Goal: Information Seeking & Learning: Learn about a topic

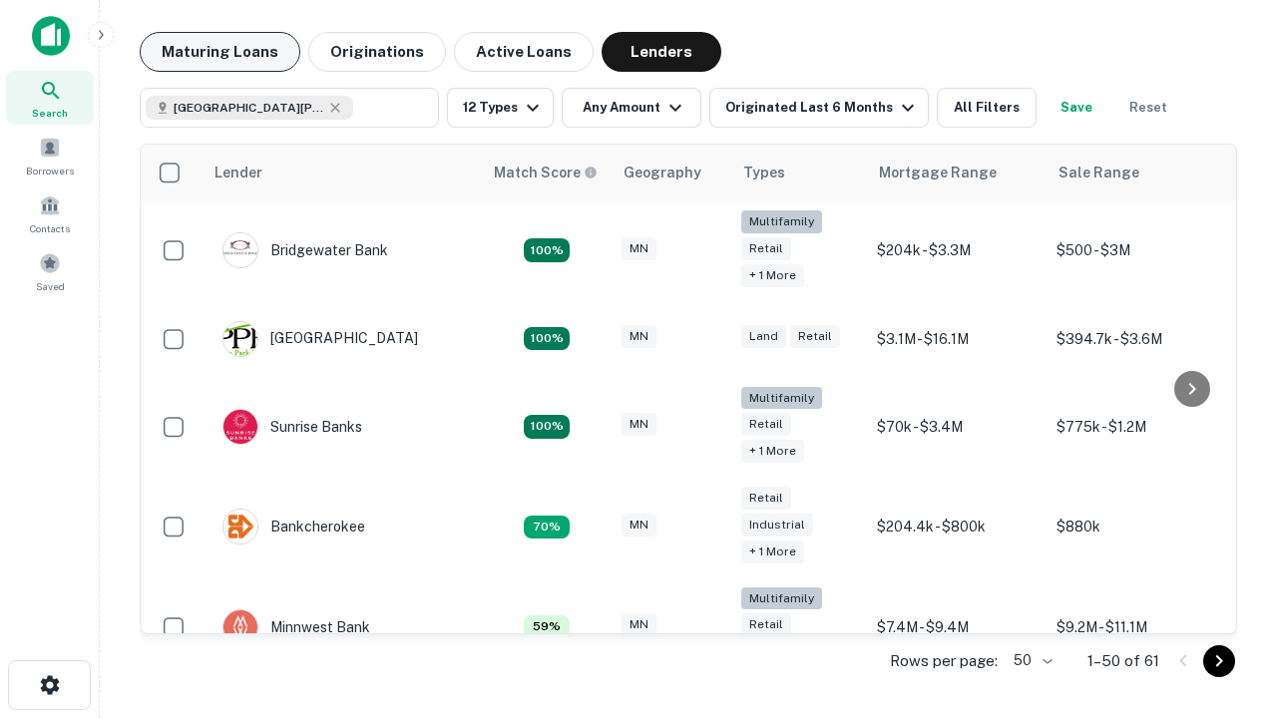
click at [219, 52] on button "Maturing Loans" at bounding box center [220, 52] width 161 height 40
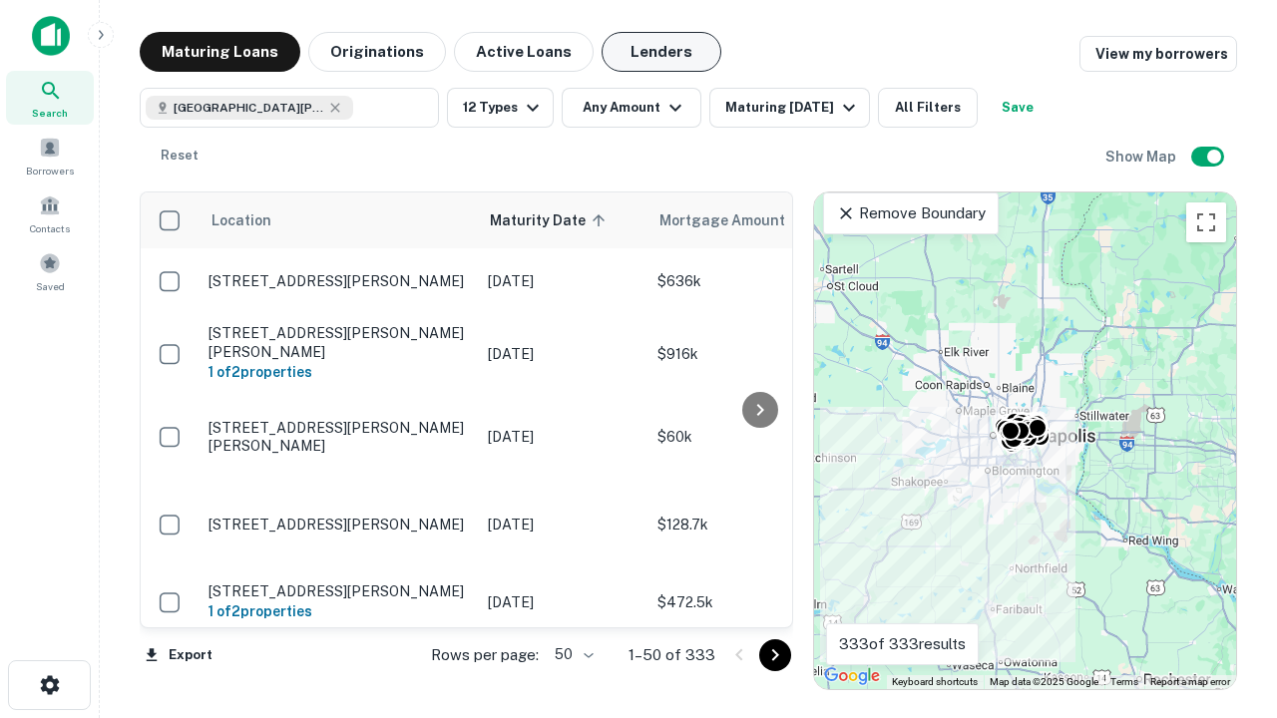
click at [661, 52] on button "Lenders" at bounding box center [661, 52] width 120 height 40
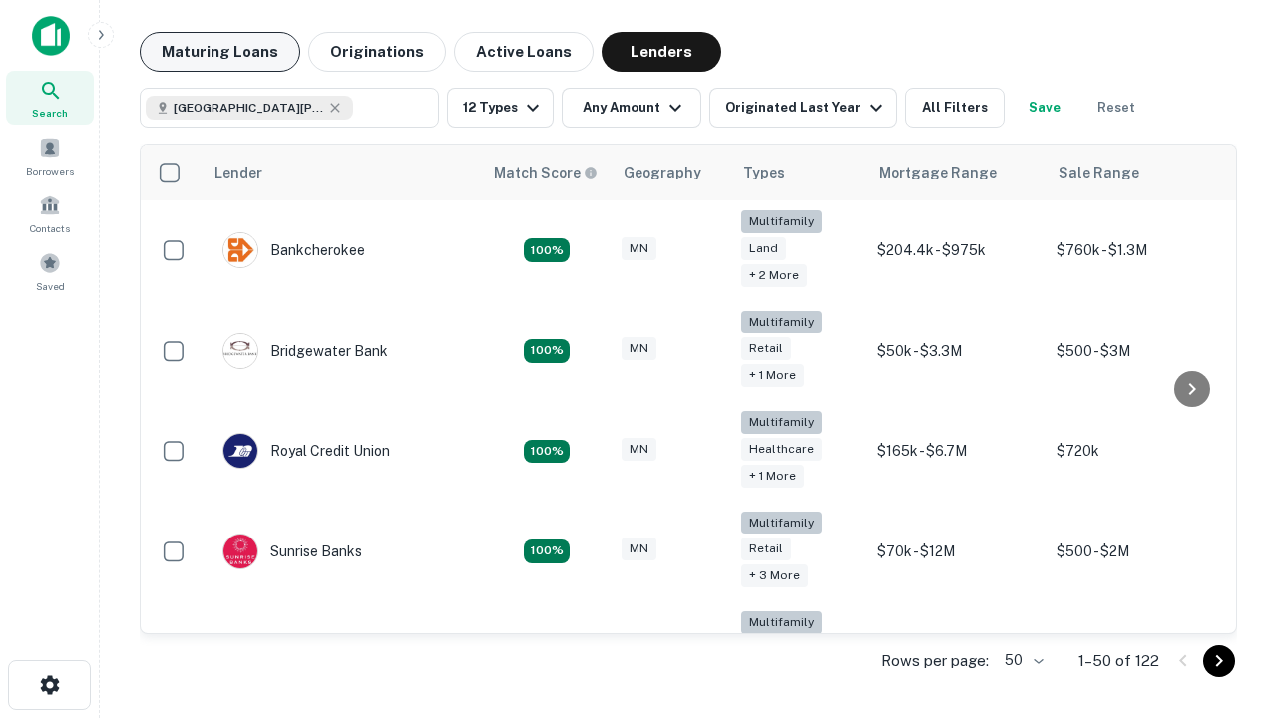
click at [219, 52] on button "Maturing Loans" at bounding box center [220, 52] width 161 height 40
